Goal: Transaction & Acquisition: Purchase product/service

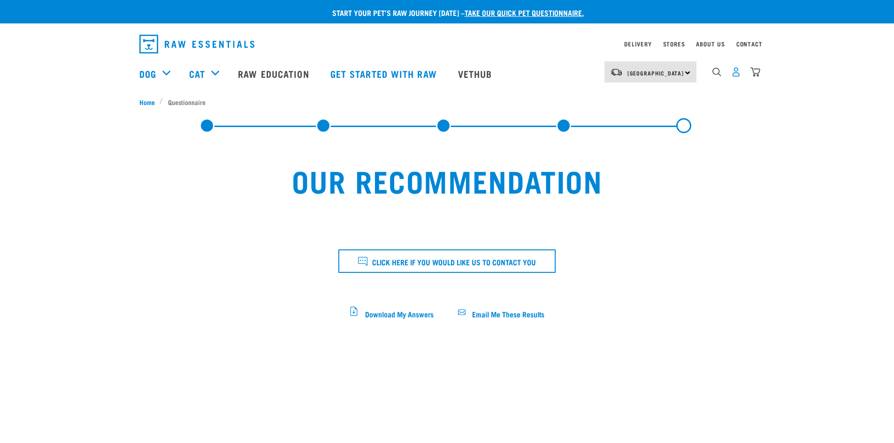
click at [736, 73] on img "dropdown navigation" at bounding box center [736, 72] width 10 height 10
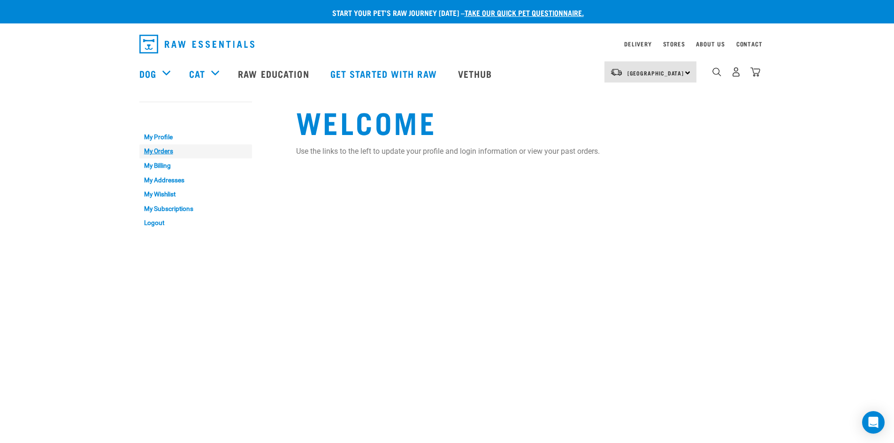
click at [156, 151] on link "My Orders" at bounding box center [195, 151] width 113 height 15
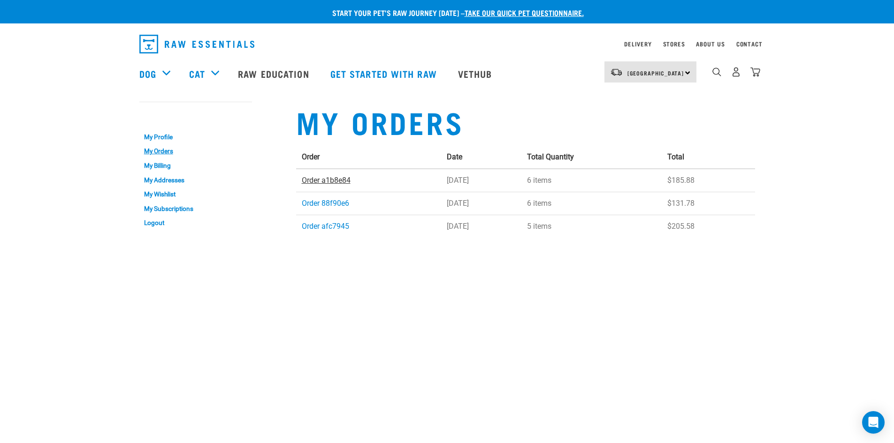
click at [326, 180] on link "Order a1b8e84" at bounding box center [326, 180] width 49 height 9
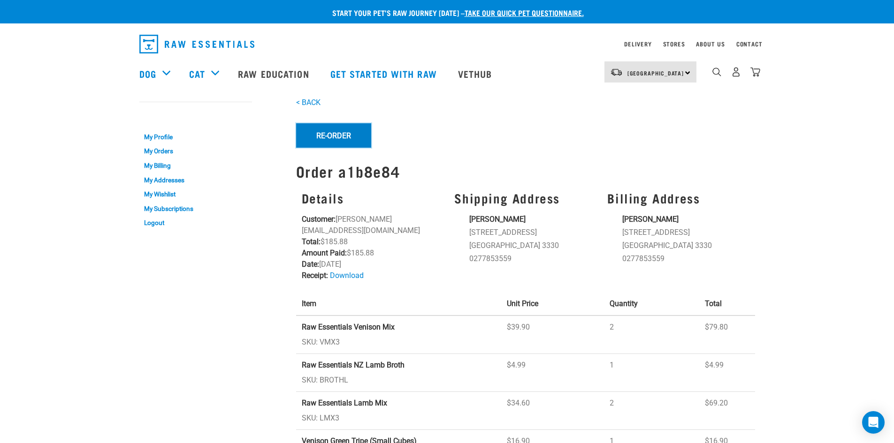
click at [341, 135] on button "Re-Order" at bounding box center [333, 135] width 75 height 24
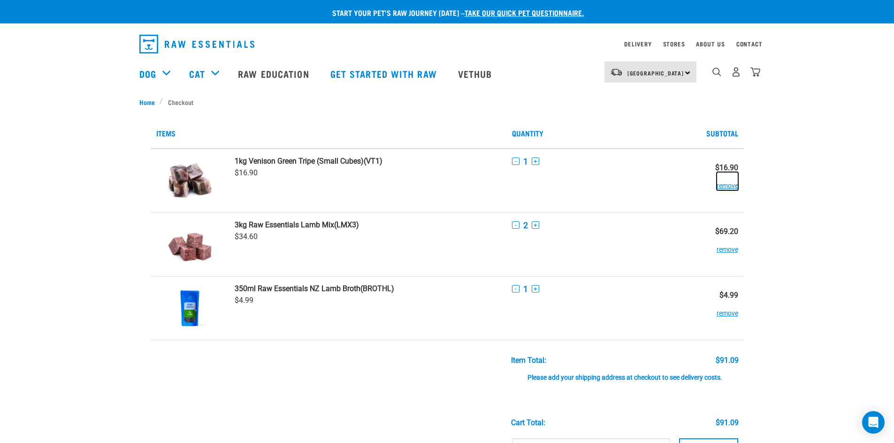
click at [730, 185] on button "remove" at bounding box center [727, 181] width 22 height 18
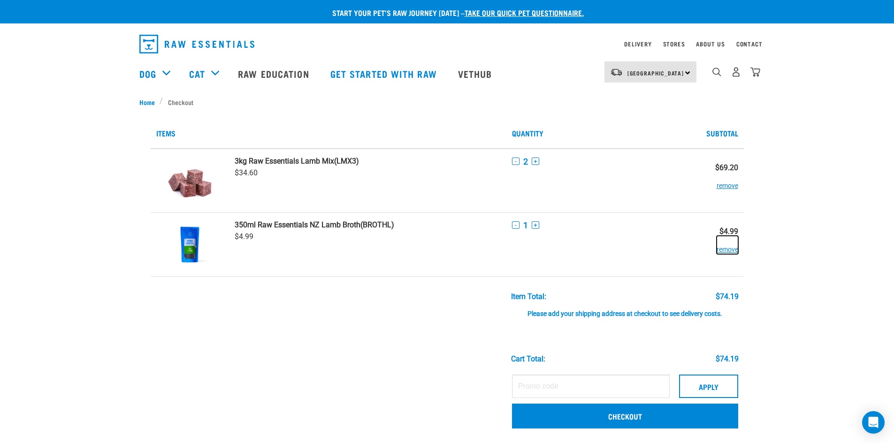
click at [728, 250] on button "remove" at bounding box center [727, 245] width 22 height 18
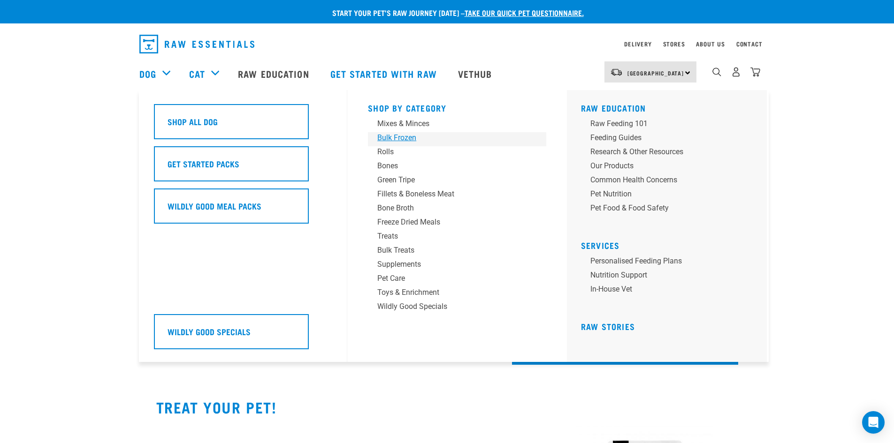
click at [394, 137] on div "Bulk Frozen" at bounding box center [450, 137] width 146 height 11
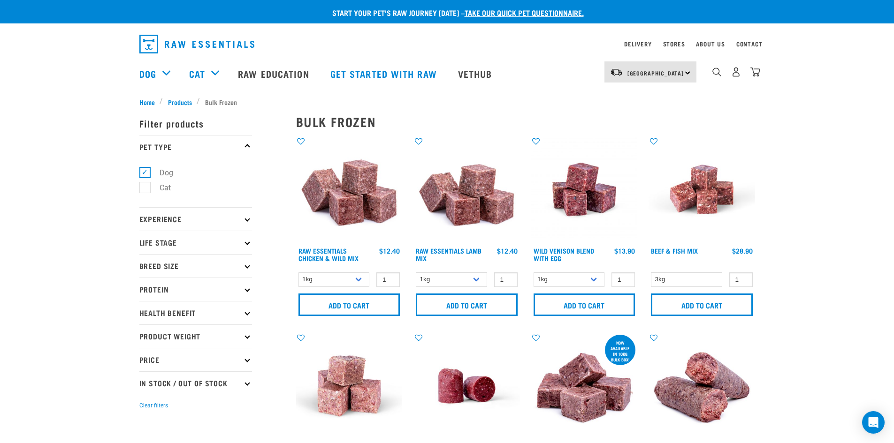
click at [245, 218] on icon at bounding box center [246, 218] width 5 height 5
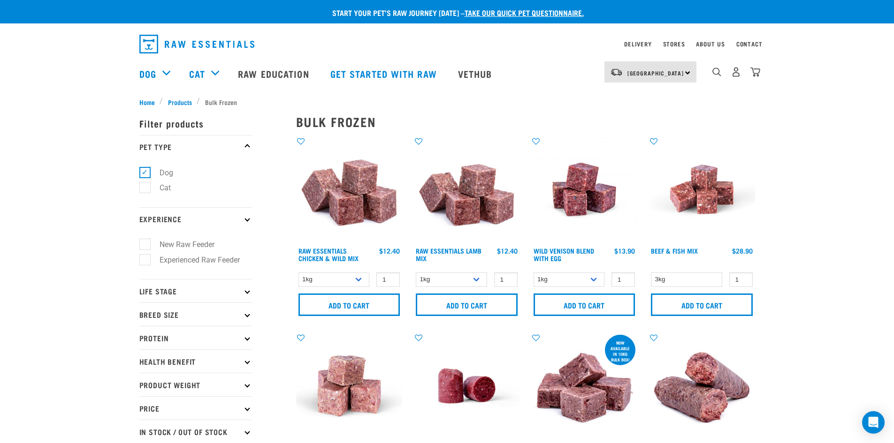
click at [245, 218] on icon at bounding box center [246, 218] width 5 height 5
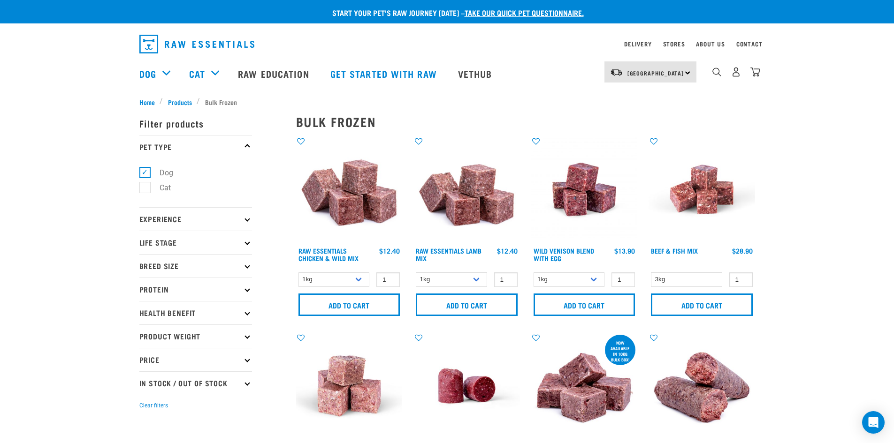
click at [244, 243] on p "Life Stage" at bounding box center [195, 242] width 113 height 23
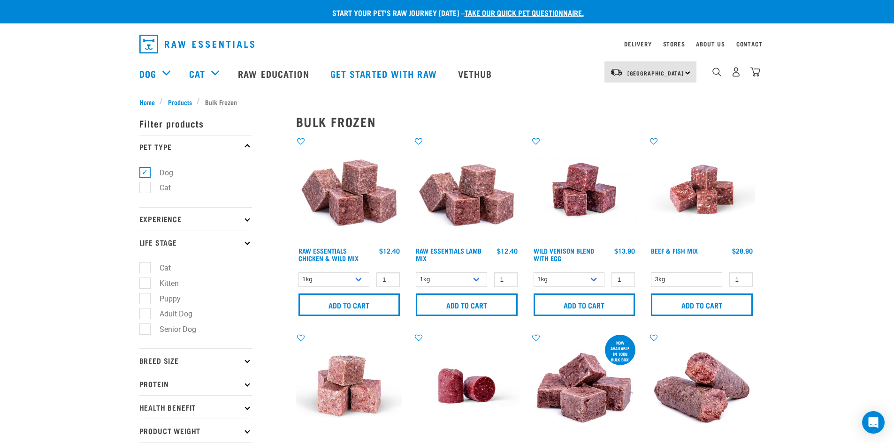
click at [144, 296] on label "Puppy" at bounding box center [164, 299] width 40 height 12
click at [143, 296] on input "Puppy" at bounding box center [142, 297] width 6 height 6
checkbox input "true"
click at [593, 276] on select "1kg 3kg Bulk (10kg)" at bounding box center [568, 280] width 71 height 15
click at [533, 273] on select "1kg 3kg Bulk (10kg)" at bounding box center [568, 280] width 71 height 15
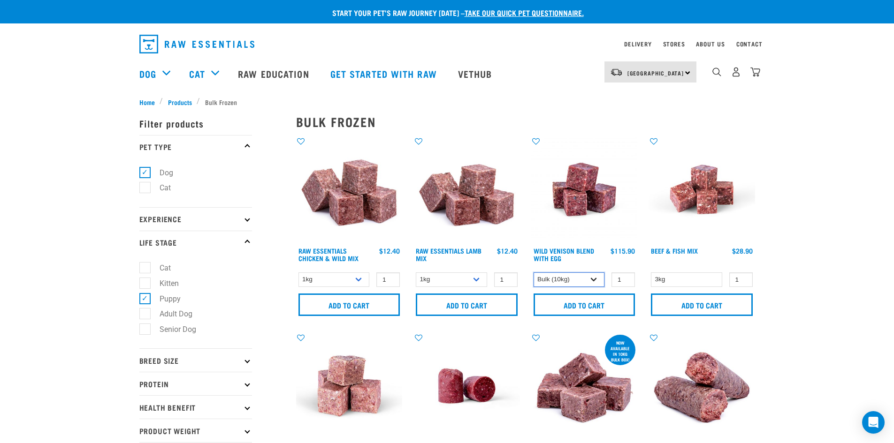
click at [594, 276] on select "1kg 3kg Bulk (10kg)" at bounding box center [568, 280] width 71 height 15
select select "34496"
click at [533, 273] on select "1kg 3kg Bulk (10kg)" at bounding box center [568, 280] width 71 height 15
type input "2"
click at [624, 277] on input "2" at bounding box center [622, 280] width 23 height 15
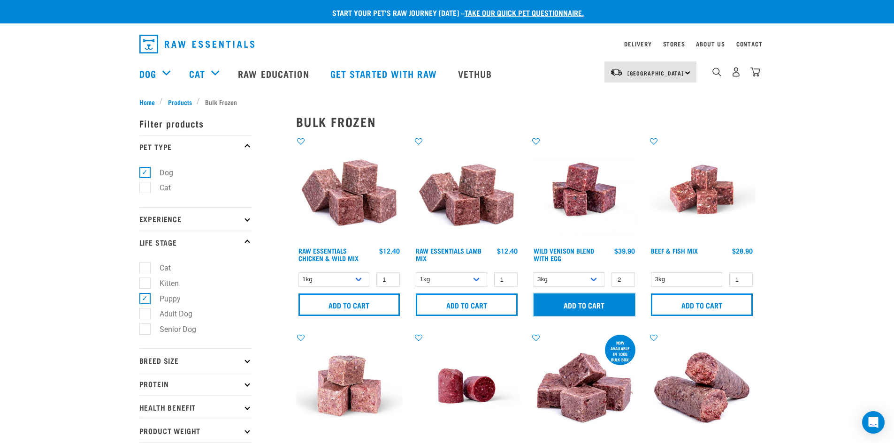
click at [588, 304] on input "Add to cart" at bounding box center [584, 305] width 102 height 23
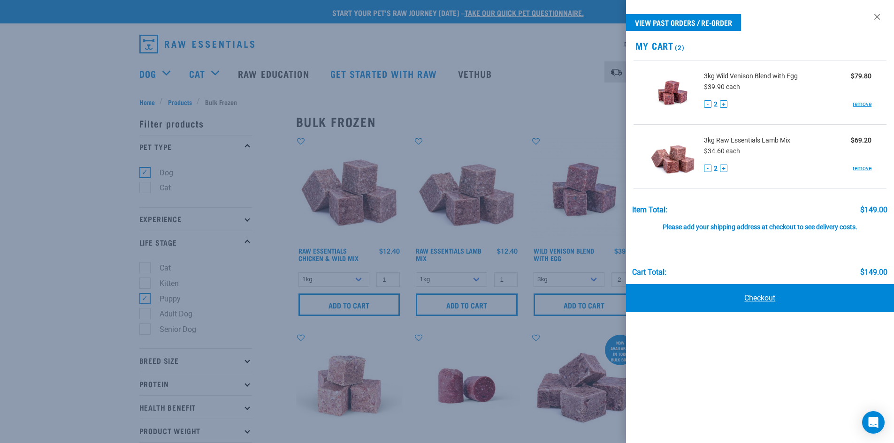
click at [756, 297] on link "Checkout" at bounding box center [760, 298] width 268 height 28
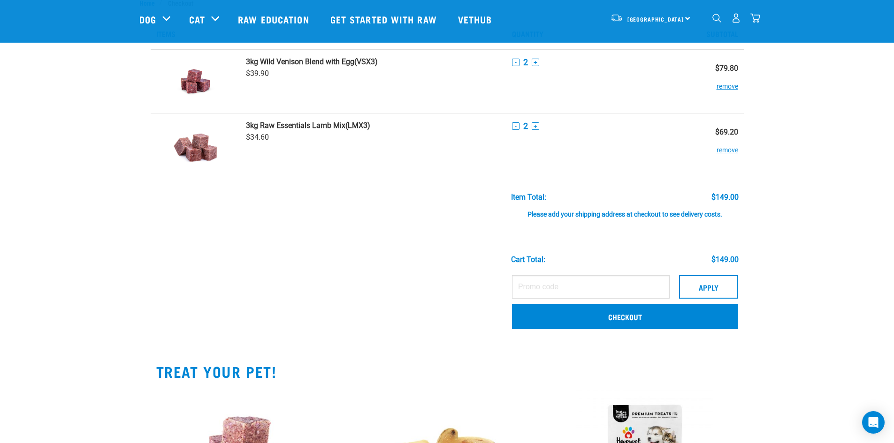
scroll to position [47, 0]
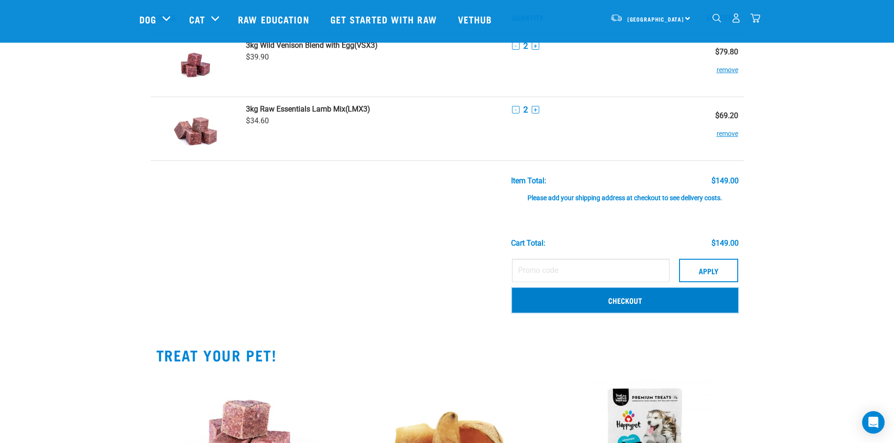
click at [607, 296] on link "Checkout" at bounding box center [625, 300] width 226 height 24
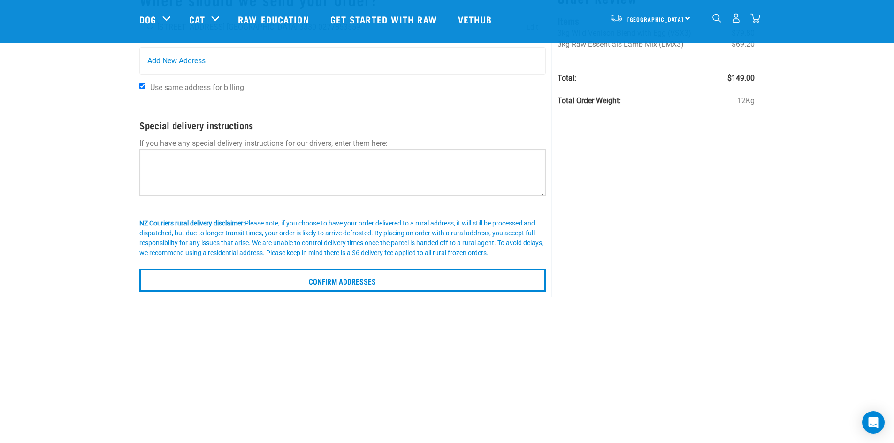
scroll to position [94, 0]
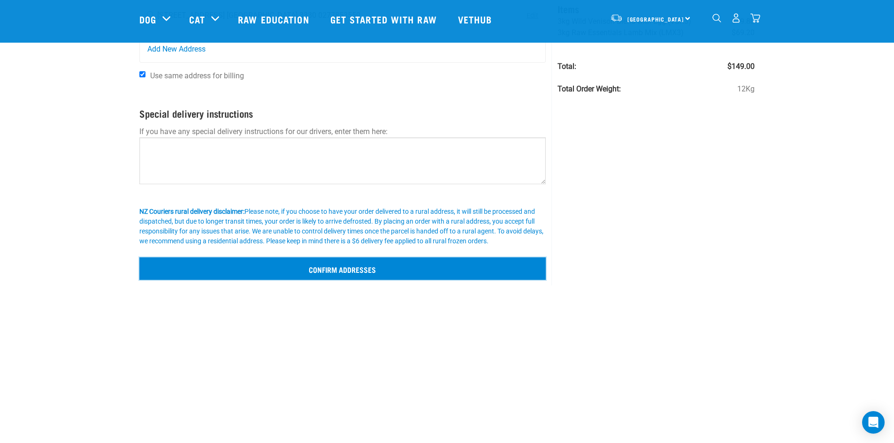
click at [330, 266] on input "Confirm addresses" at bounding box center [342, 269] width 407 height 23
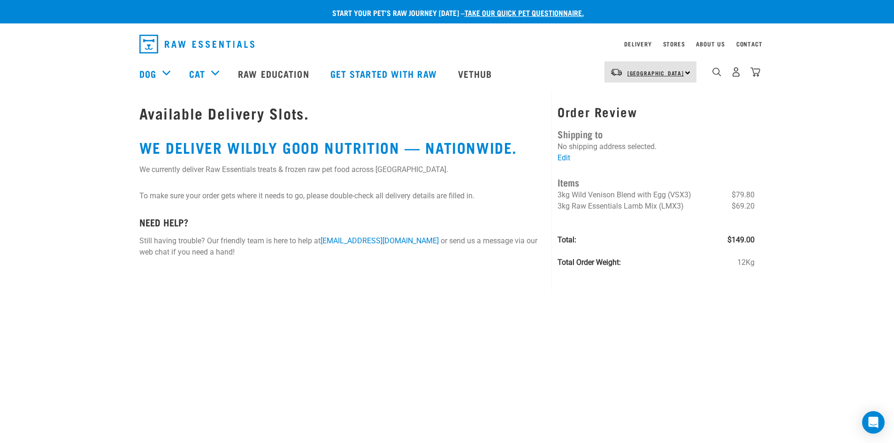
click at [653, 71] on span "[GEOGRAPHIC_DATA]" at bounding box center [655, 72] width 57 height 3
click at [649, 99] on link "[GEOGRAPHIC_DATA]" at bounding box center [649, 98] width 90 height 21
click at [756, 72] on img "dropdown navigation" at bounding box center [755, 72] width 10 height 10
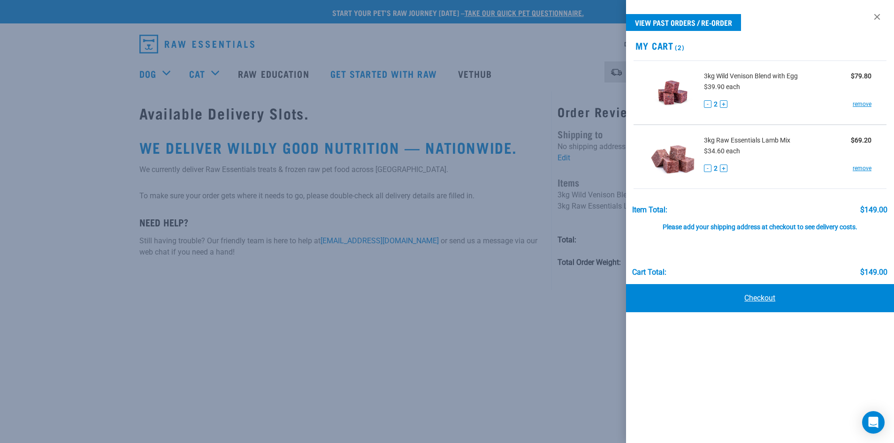
click at [719, 296] on link "Checkout" at bounding box center [760, 298] width 268 height 28
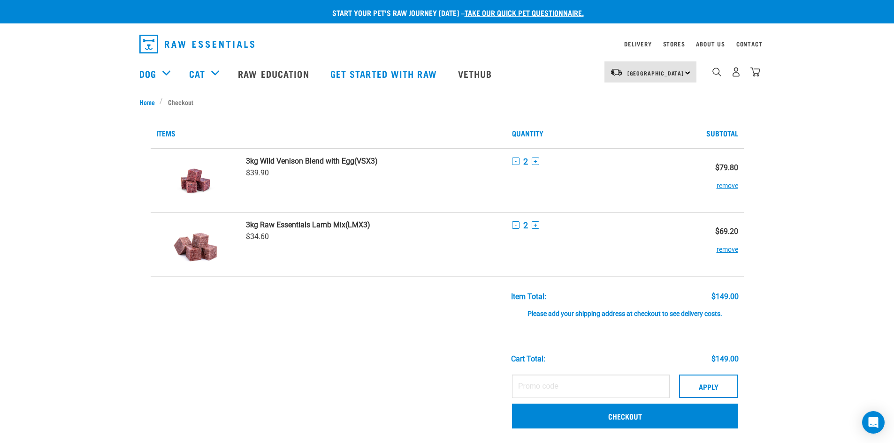
click at [575, 312] on div "Please add your shipping address at checkout to see delivery costs." at bounding box center [625, 309] width 228 height 17
click at [574, 417] on link "Checkout" at bounding box center [625, 416] width 226 height 24
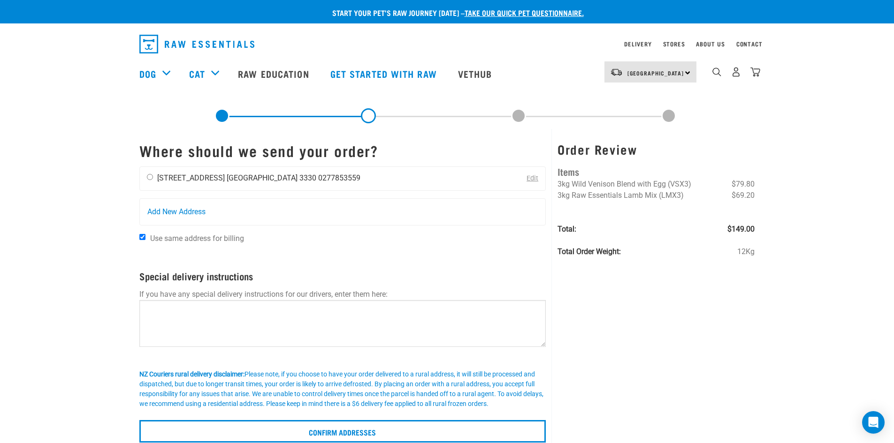
click at [149, 177] on input "radio" at bounding box center [150, 177] width 6 height 6
radio input "true"
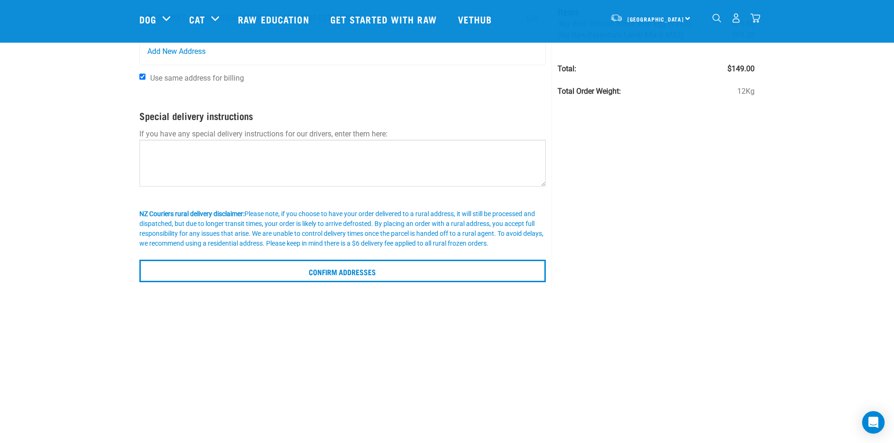
scroll to position [94, 0]
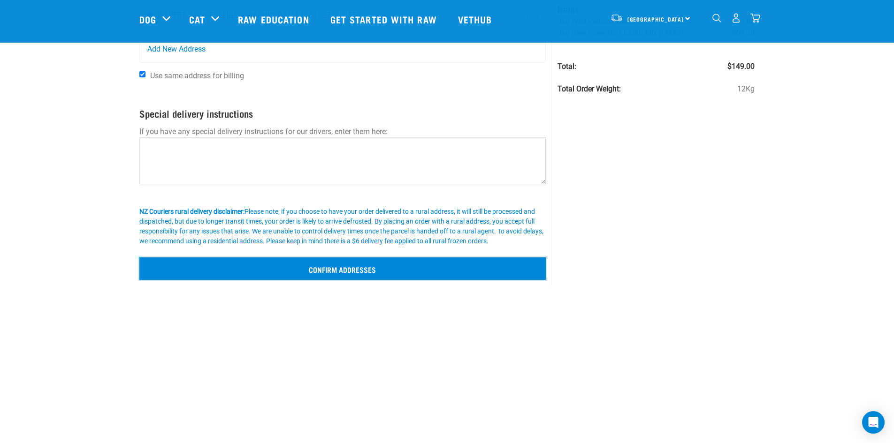
click at [312, 269] on input "Confirm addresses" at bounding box center [342, 269] width 407 height 23
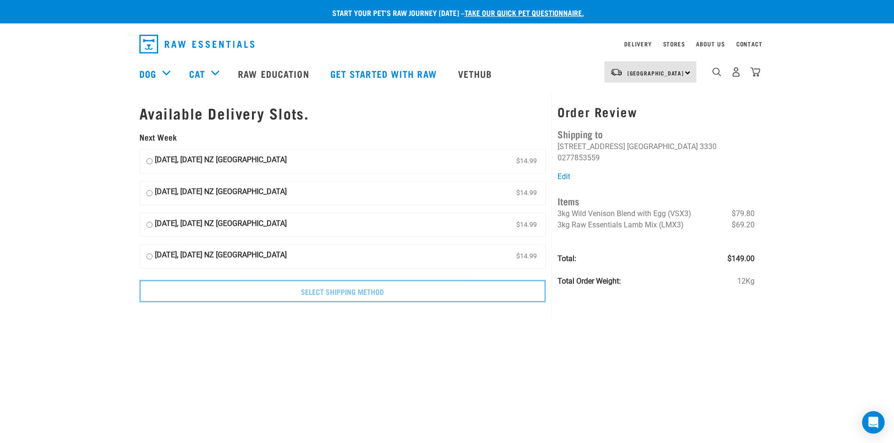
click at [150, 162] on input "07 October, Tuesday NZ Couriers North Island $14.99" at bounding box center [149, 161] width 6 height 14
radio input "true"
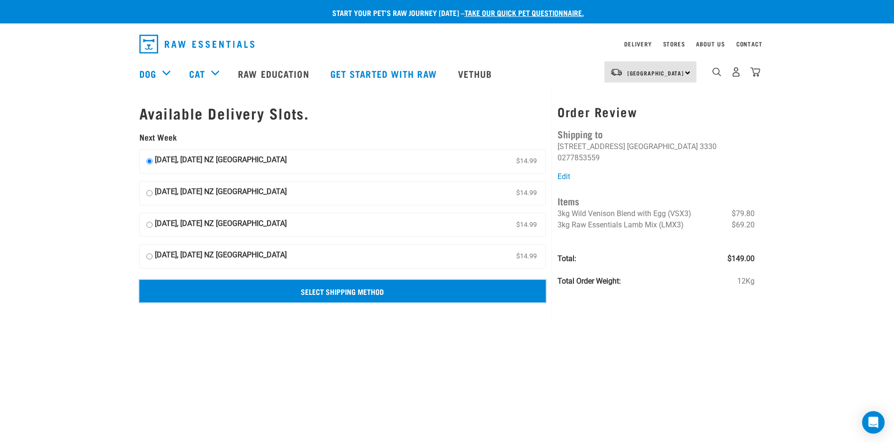
click at [328, 289] on input "Select Shipping Method" at bounding box center [342, 291] width 407 height 23
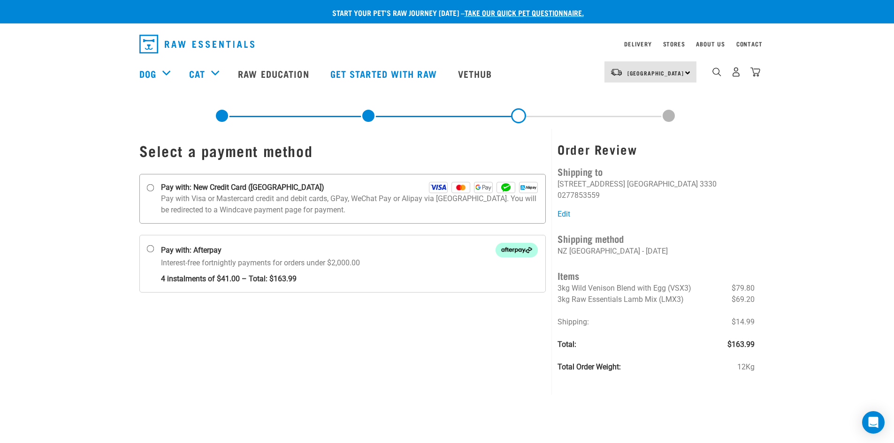
click at [148, 188] on input "Pay with: New Credit Card (Windcave)" at bounding box center [150, 188] width 8 height 8
radio input "true"
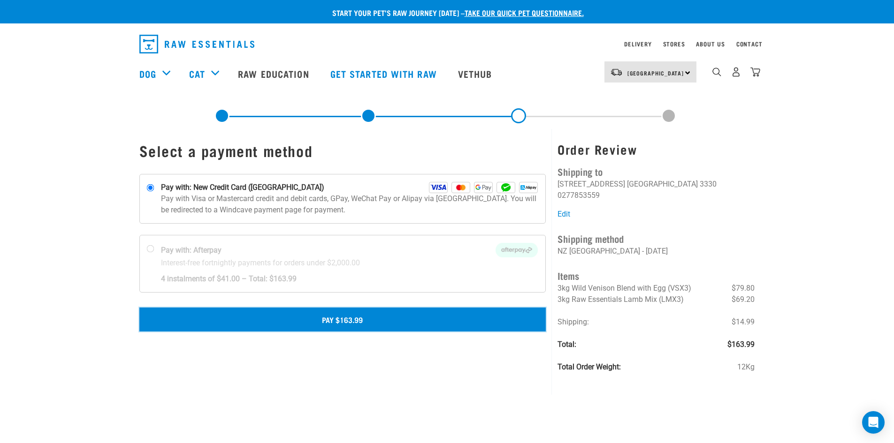
click at [349, 317] on button "Pay $163.99" at bounding box center [342, 319] width 407 height 23
